Goal: Information Seeking & Learning: Learn about a topic

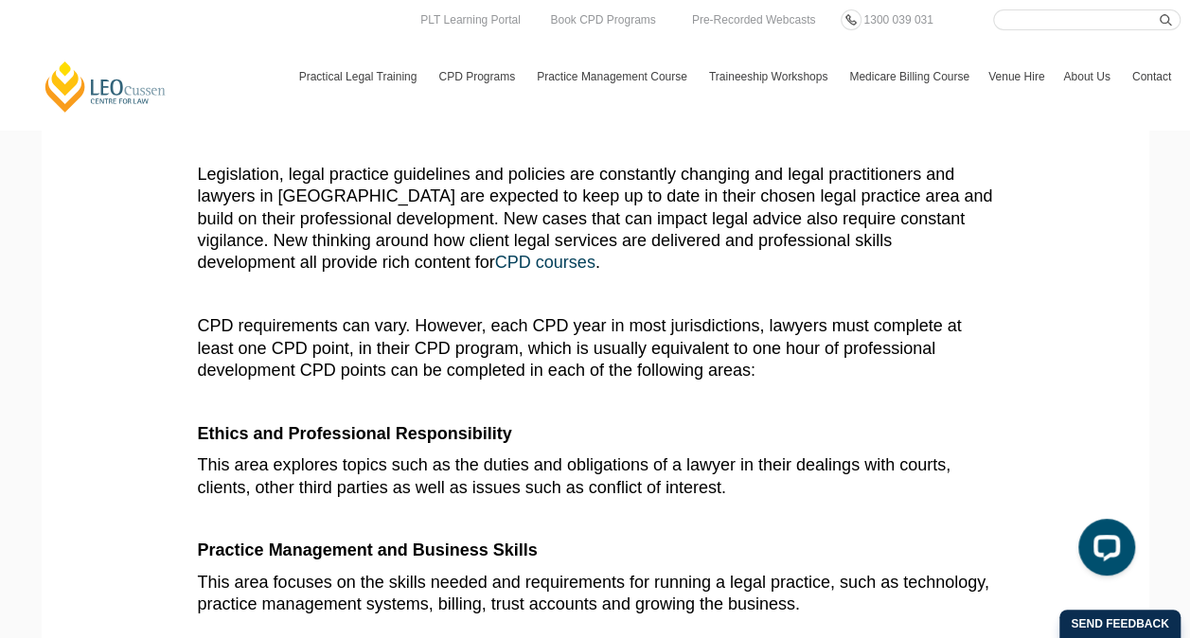
click at [473, 253] on p "Legislation, legal practice guidelines and policies are constantly changing and…" at bounding box center [596, 219] width 796 height 111
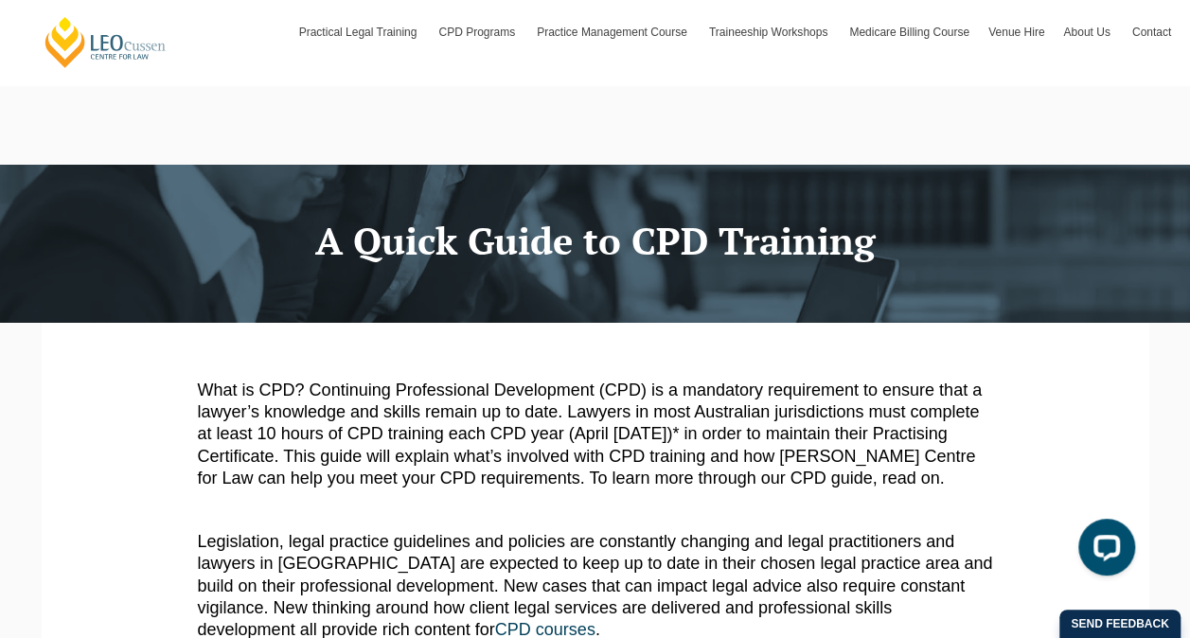
scroll to position [189, 0]
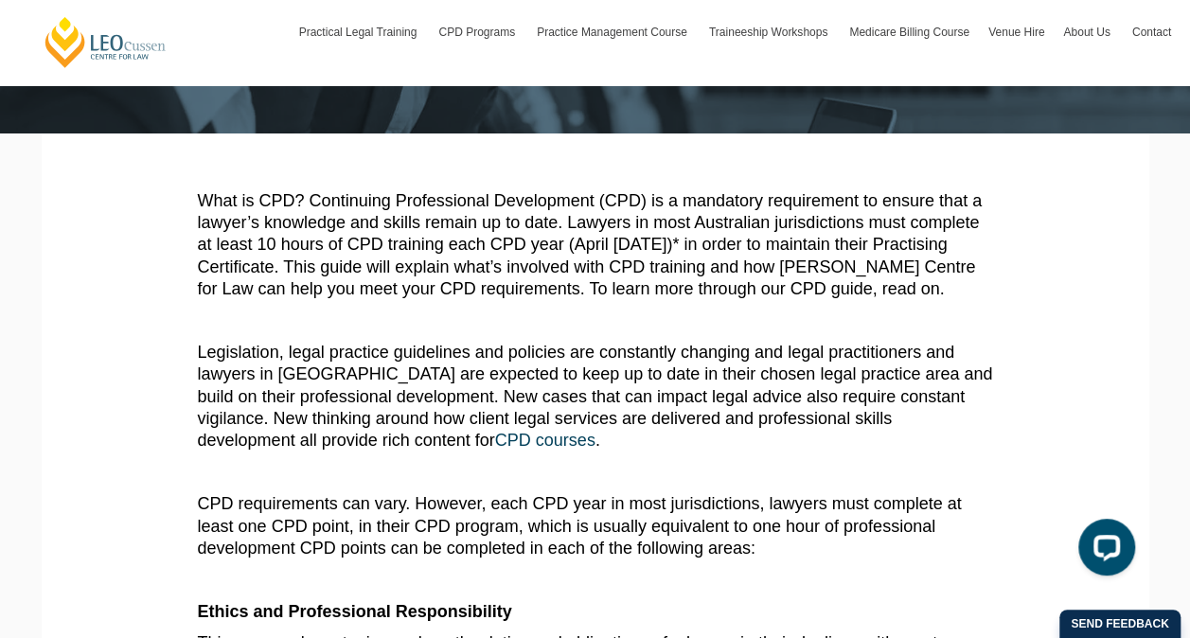
click at [492, 266] on span "What is CPD? Continuing Professional Development (CPD) is a mandatory requireme…" at bounding box center [590, 245] width 784 height 108
click at [230, 505] on span "CPD requirements can vary. However, each CPD year in most jurisdictions, lawyer…" at bounding box center [580, 525] width 764 height 63
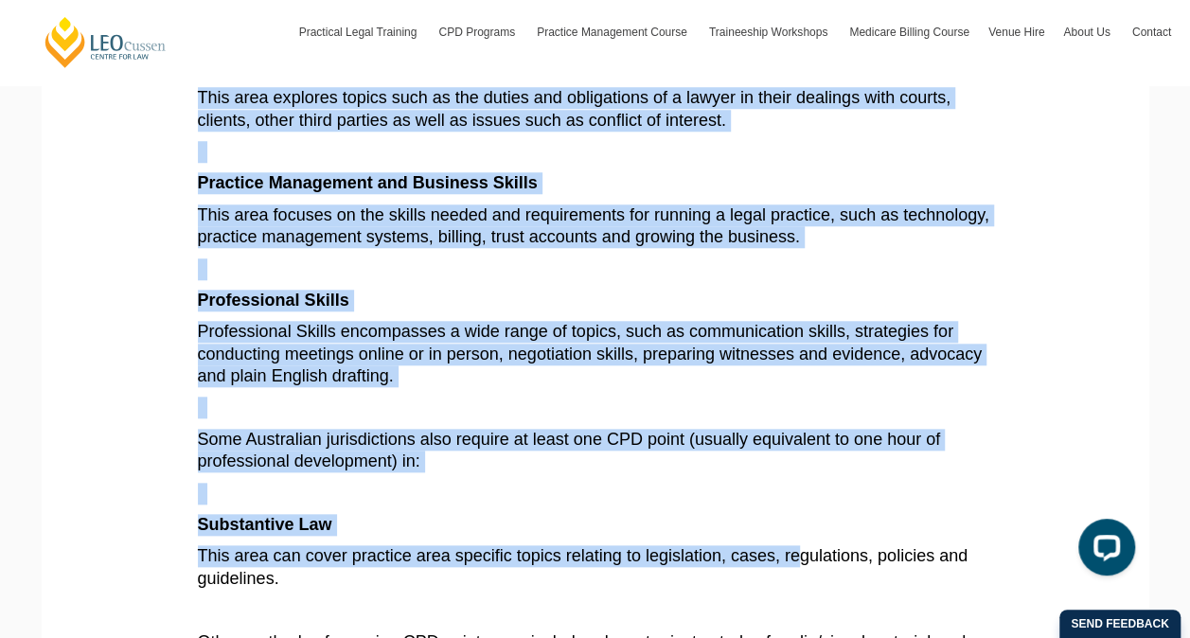
scroll to position [758, 0]
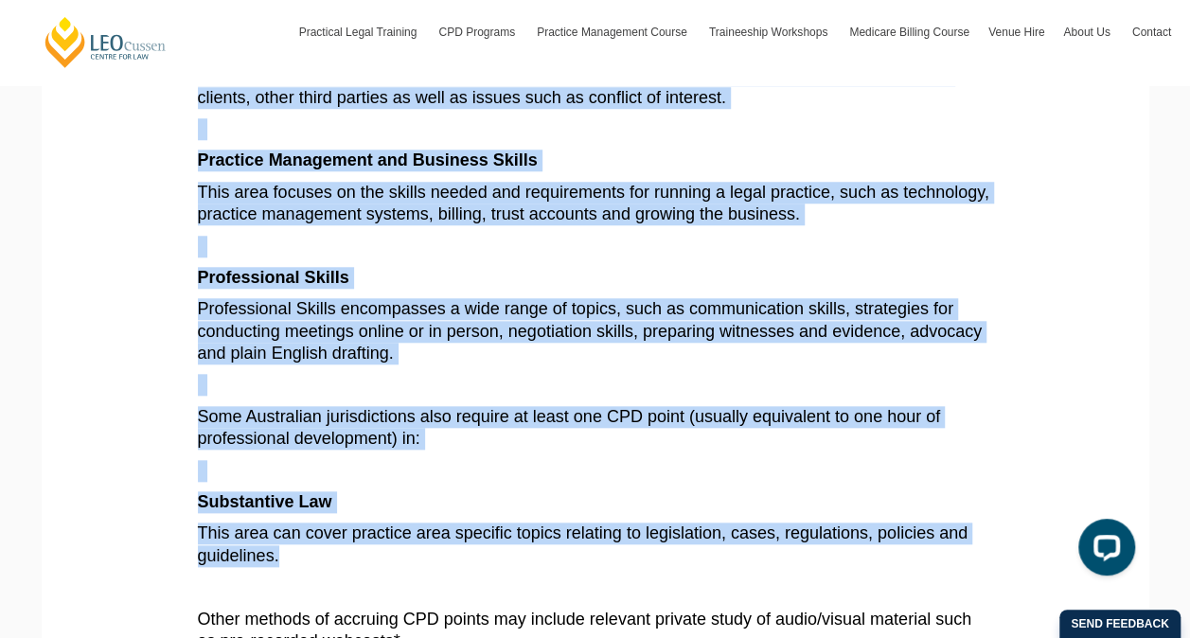
drag, startPoint x: 201, startPoint y: 509, endPoint x: 801, endPoint y: 555, distance: 602.2
click at [801, 555] on article "What is CPD? Continuing Professional Development (CPD) is a mandatory requireme…" at bounding box center [596, 310] width 796 height 1376
copy article "LOR ipsumdolorsi ame cons. Adipisc, elit SED doei te inci utlaboreetdol, magnaa…"
click at [466, 274] on p "Professional Skills" at bounding box center [596, 278] width 796 height 22
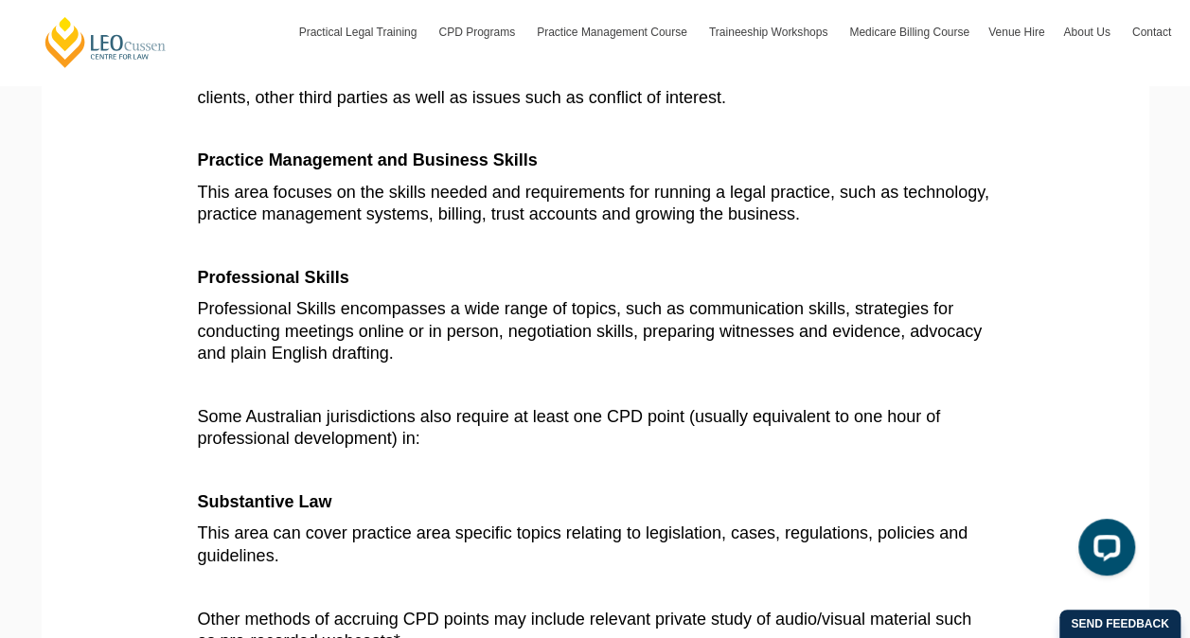
click at [487, 201] on span "This area focuses on the skills needed and requirements for running a legal pra…" at bounding box center [594, 203] width 792 height 41
click at [487, 260] on article "What is CPD? Continuing Professional Development (CPD) is a mandatory requireme…" at bounding box center [596, 310] width 796 height 1376
click at [320, 340] on span "Professional Skills encompasses a wide range of topics, such as communication s…" at bounding box center [590, 330] width 785 height 63
click at [331, 335] on span "Professional Skills encompasses a wide range of topics, such as communication s…" at bounding box center [590, 330] width 785 height 63
click at [224, 502] on b "Substantive Law" at bounding box center [265, 501] width 134 height 19
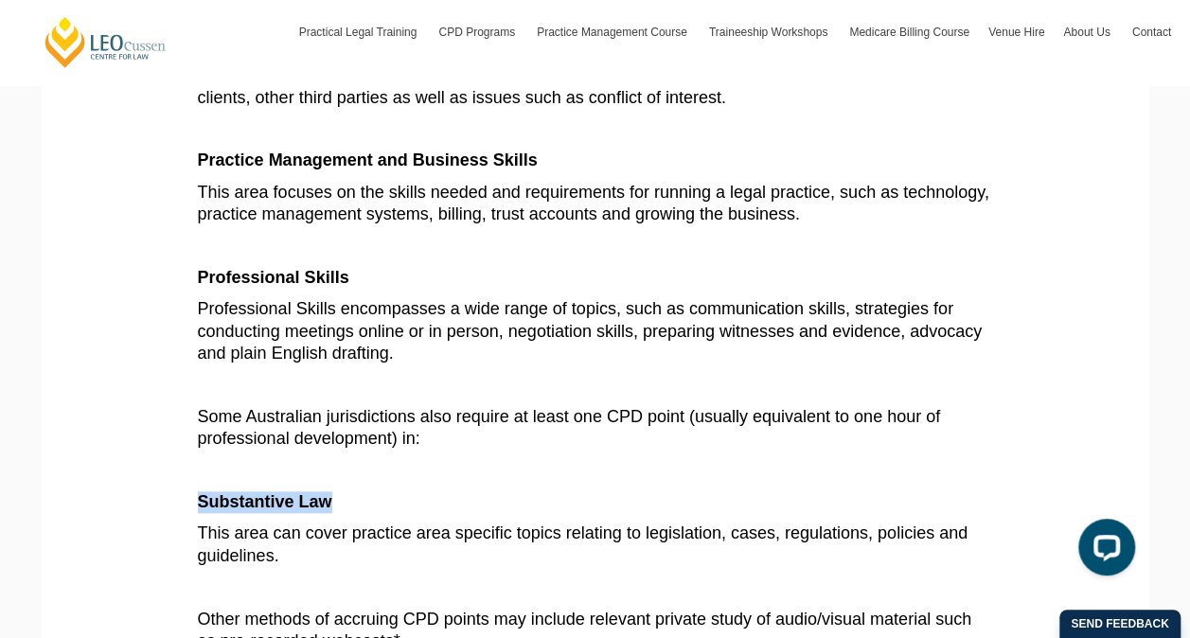
drag, startPoint x: 200, startPoint y: 505, endPoint x: 334, endPoint y: 504, distance: 134.5
click at [334, 504] on p "Substantive Law" at bounding box center [596, 503] width 796 height 22
copy b "Substantive Law"
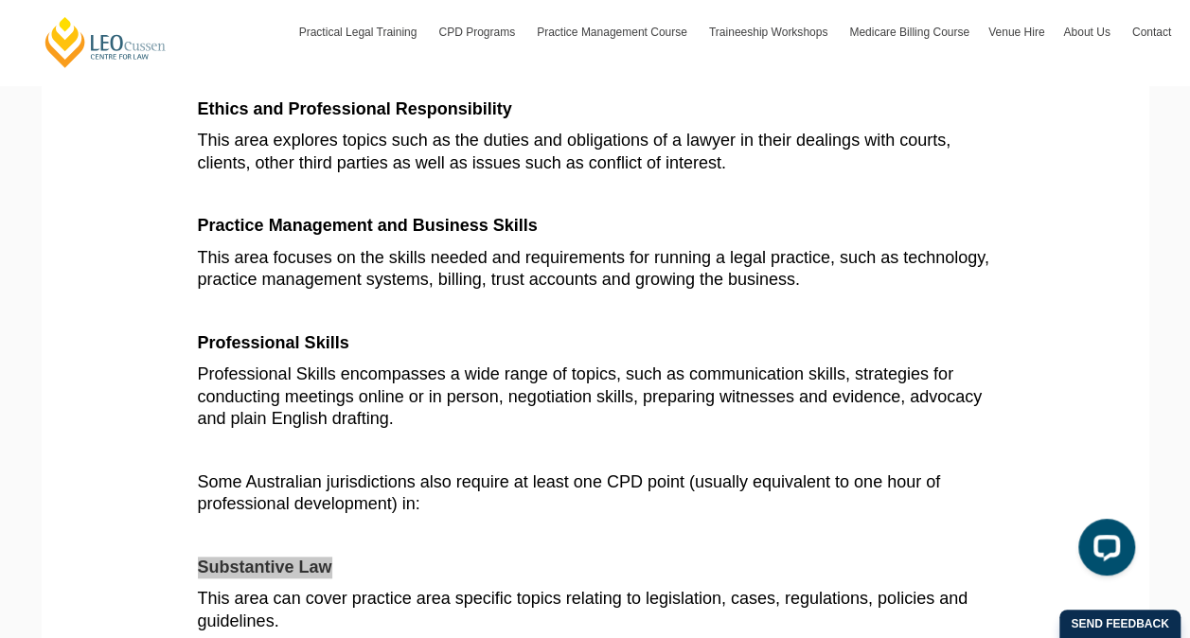
scroll to position [663, 0]
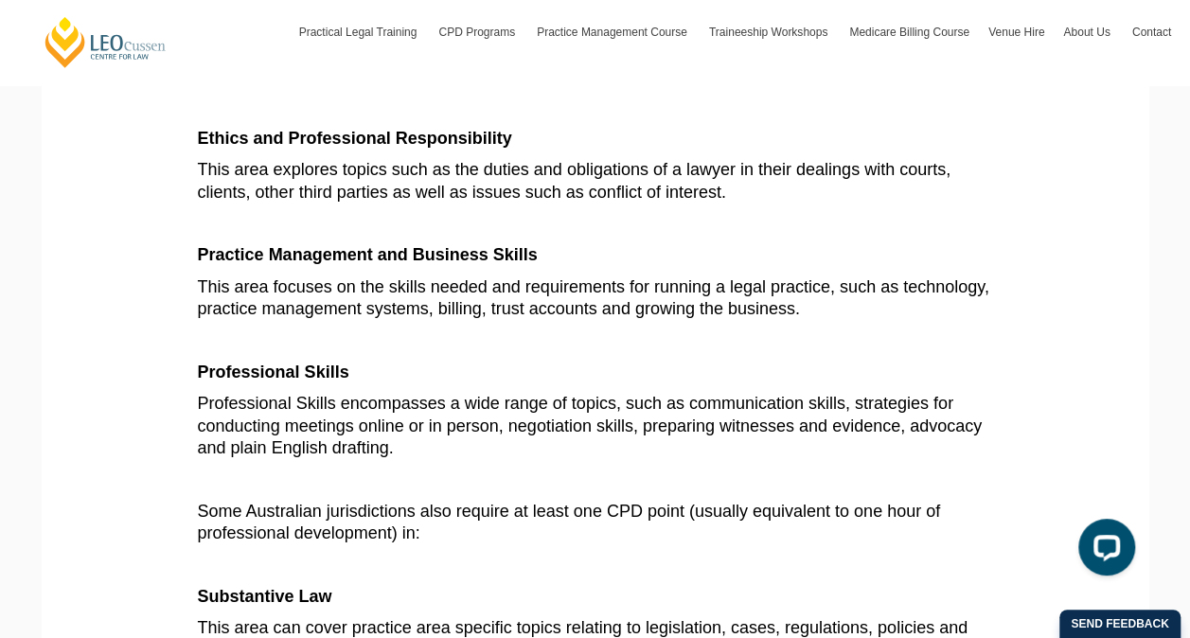
click at [304, 263] on b "Practice Management and Business Skills" at bounding box center [368, 254] width 340 height 19
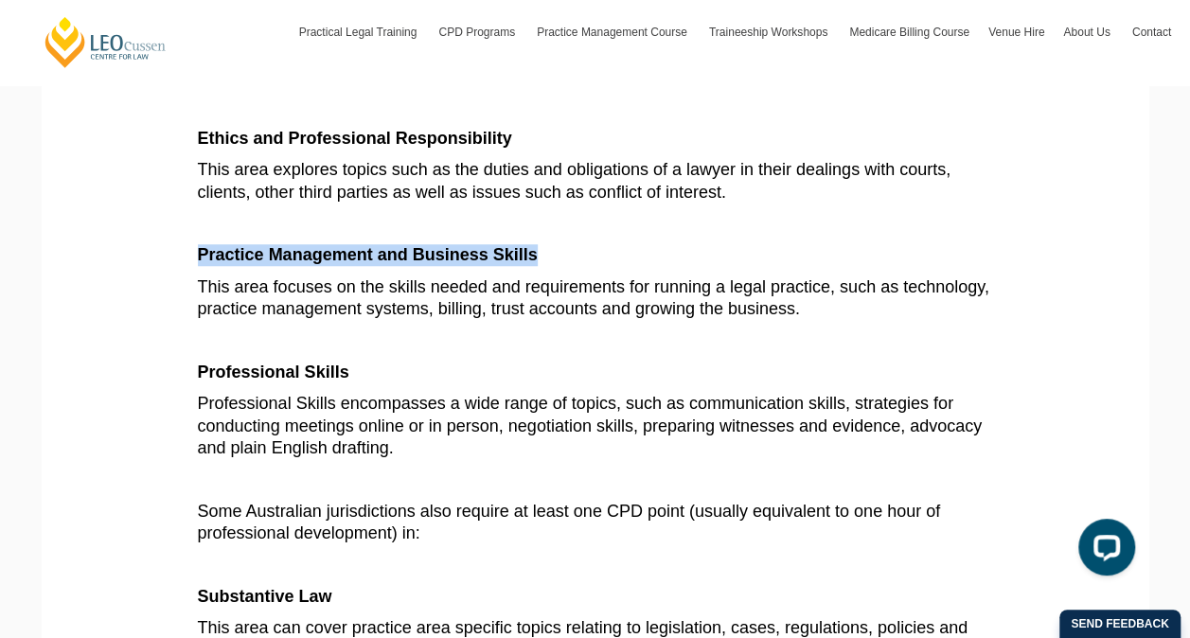
drag, startPoint x: 203, startPoint y: 256, endPoint x: 549, endPoint y: 260, distance: 346.7
click at [549, 260] on p "Practice Management and Business Skills" at bounding box center [596, 255] width 796 height 22
copy b "Practice Management and Business Skills"
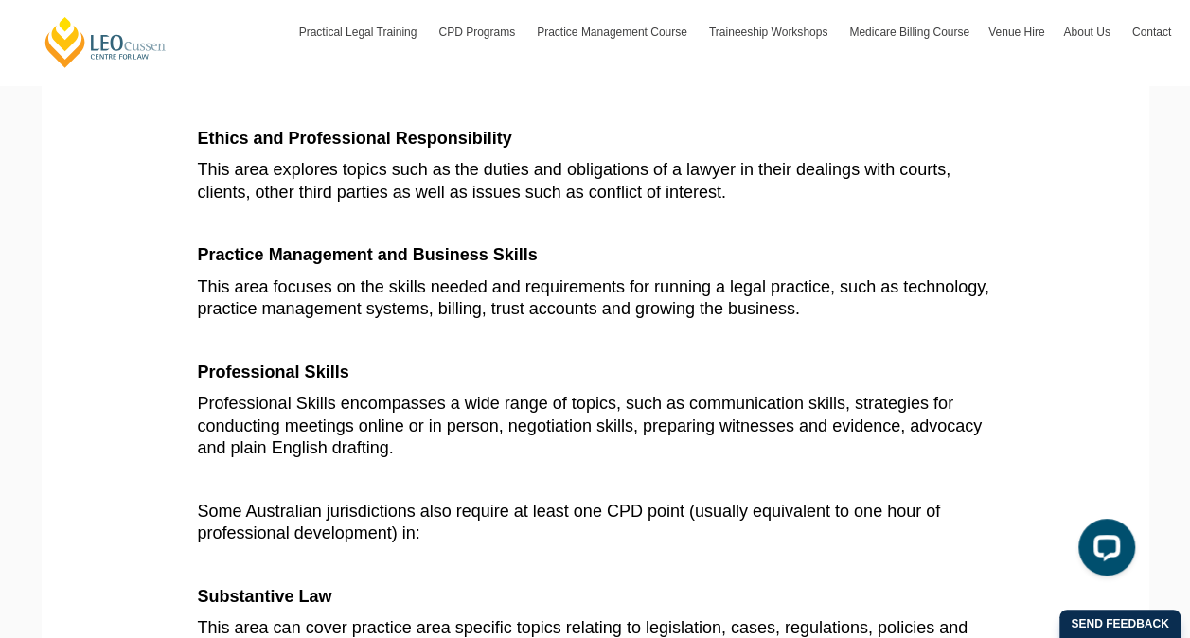
click at [221, 144] on b "Ethics and Professional Responsibility" at bounding box center [355, 138] width 314 height 19
drag, startPoint x: 201, startPoint y: 136, endPoint x: 517, endPoint y: 145, distance: 316.4
click at [517, 145] on p "Ethics and Professional Responsibility" at bounding box center [596, 139] width 796 height 22
copy b "Ethics and Professional Responsibility"
